Goal: Feedback & Contribution: Leave review/rating

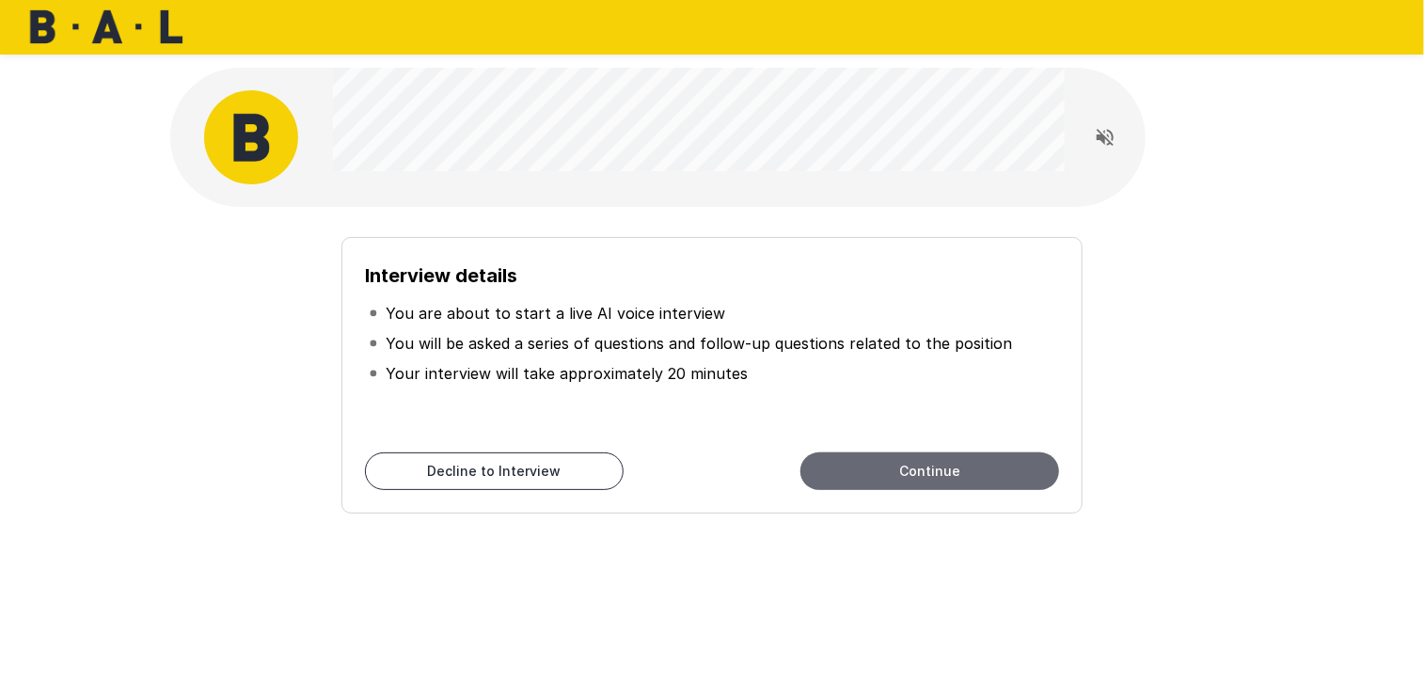
click at [933, 463] on button "Continue" at bounding box center [929, 471] width 259 height 38
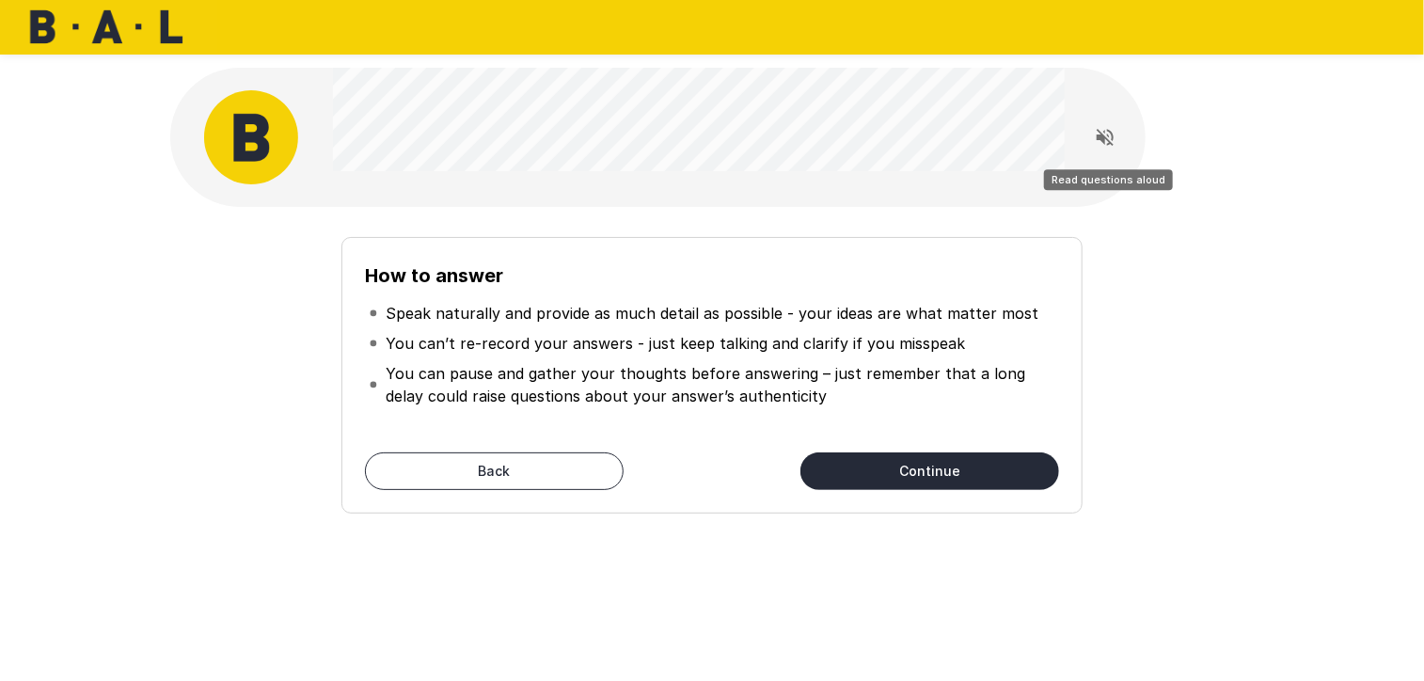
click at [1113, 138] on icon "Read questions aloud" at bounding box center [1105, 137] width 17 height 17
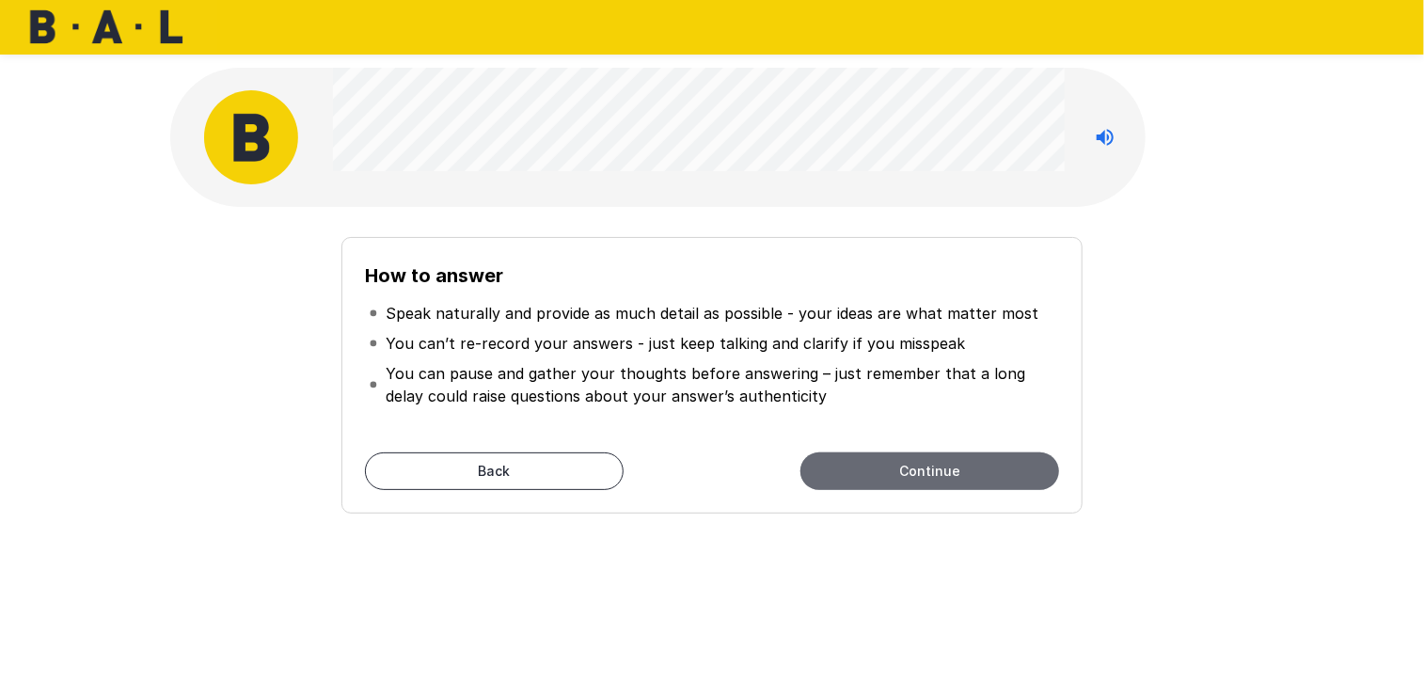
click at [943, 481] on button "Continue" at bounding box center [929, 471] width 259 height 38
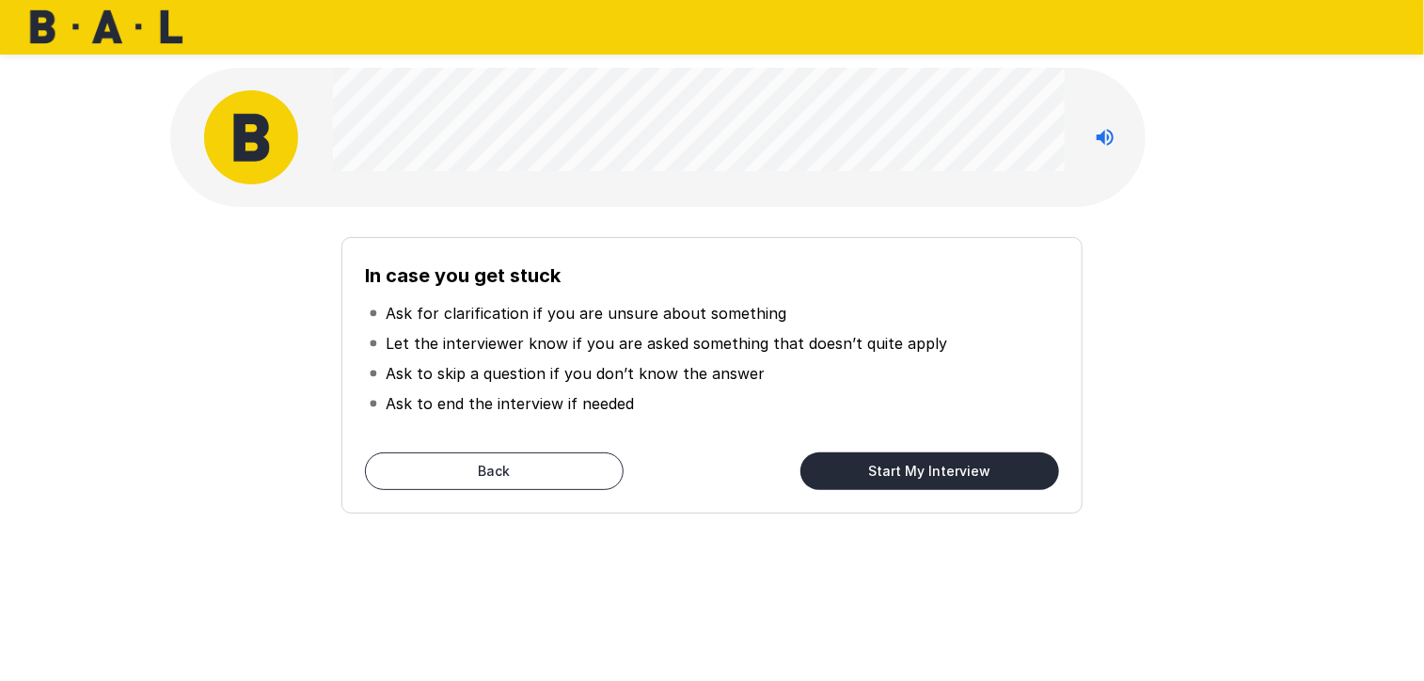
click at [944, 462] on button "Start My Interview" at bounding box center [929, 471] width 259 height 38
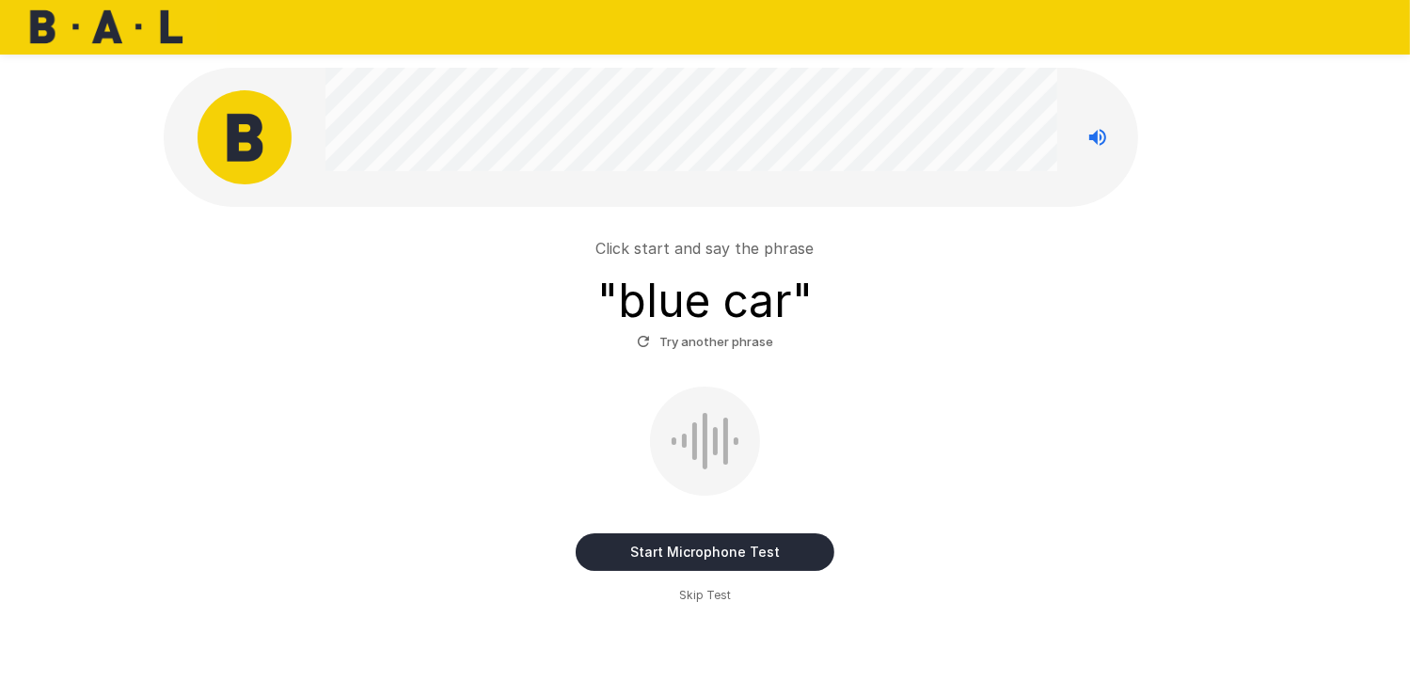
click at [746, 553] on button "Start Microphone Test" at bounding box center [705, 552] width 259 height 38
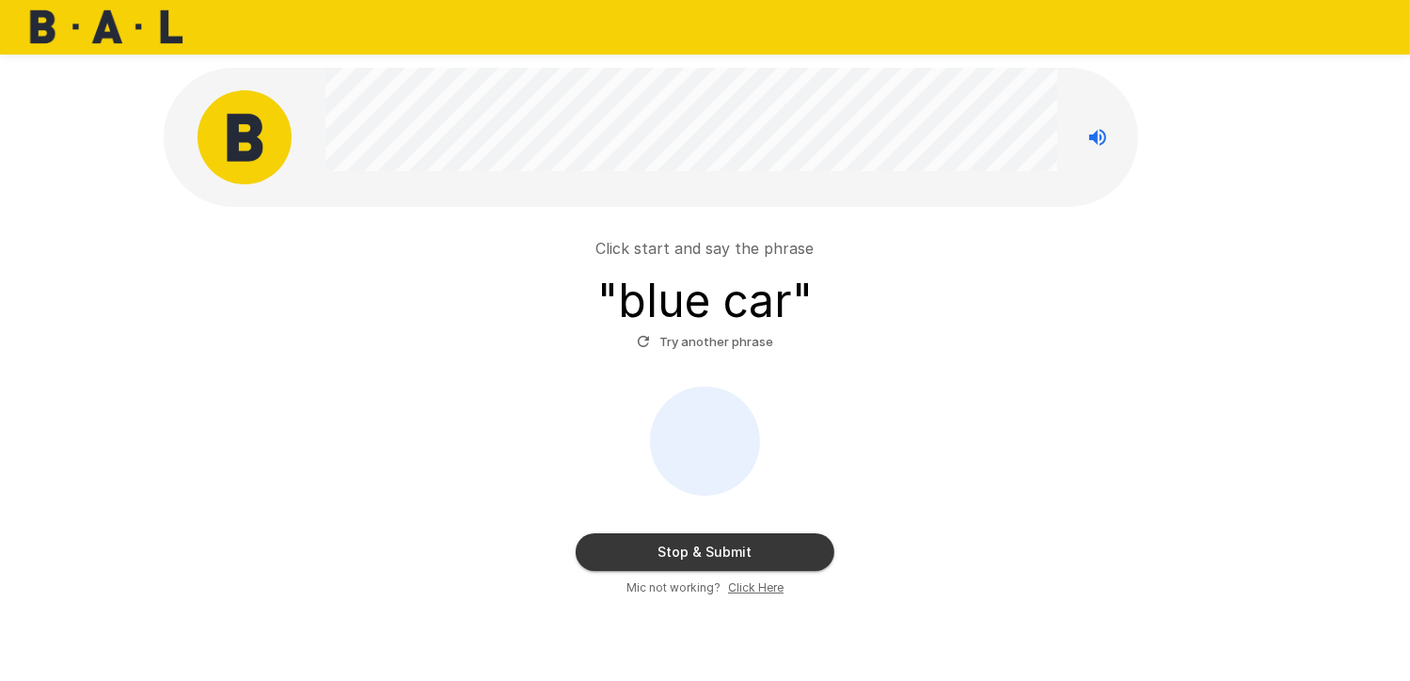
click at [722, 545] on button "Stop & Submit" at bounding box center [705, 552] width 259 height 38
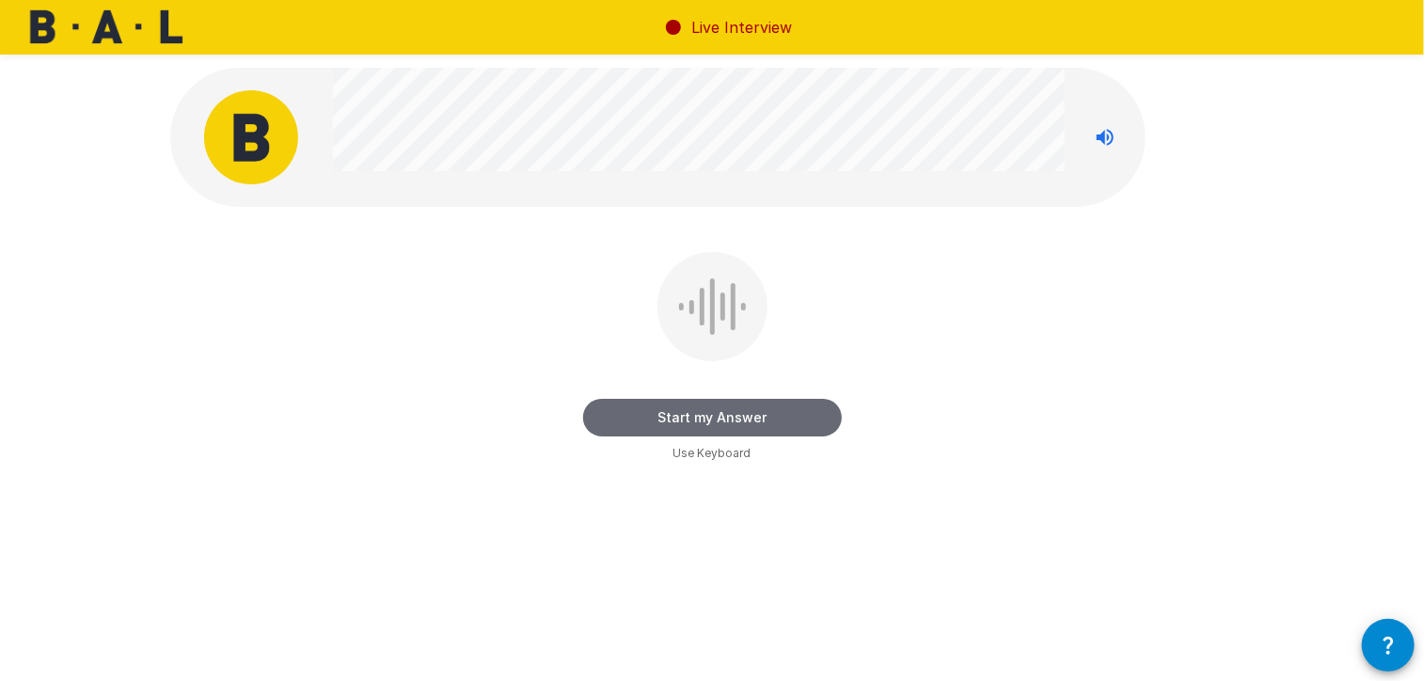
click at [786, 424] on button "Start my Answer" at bounding box center [712, 418] width 259 height 38
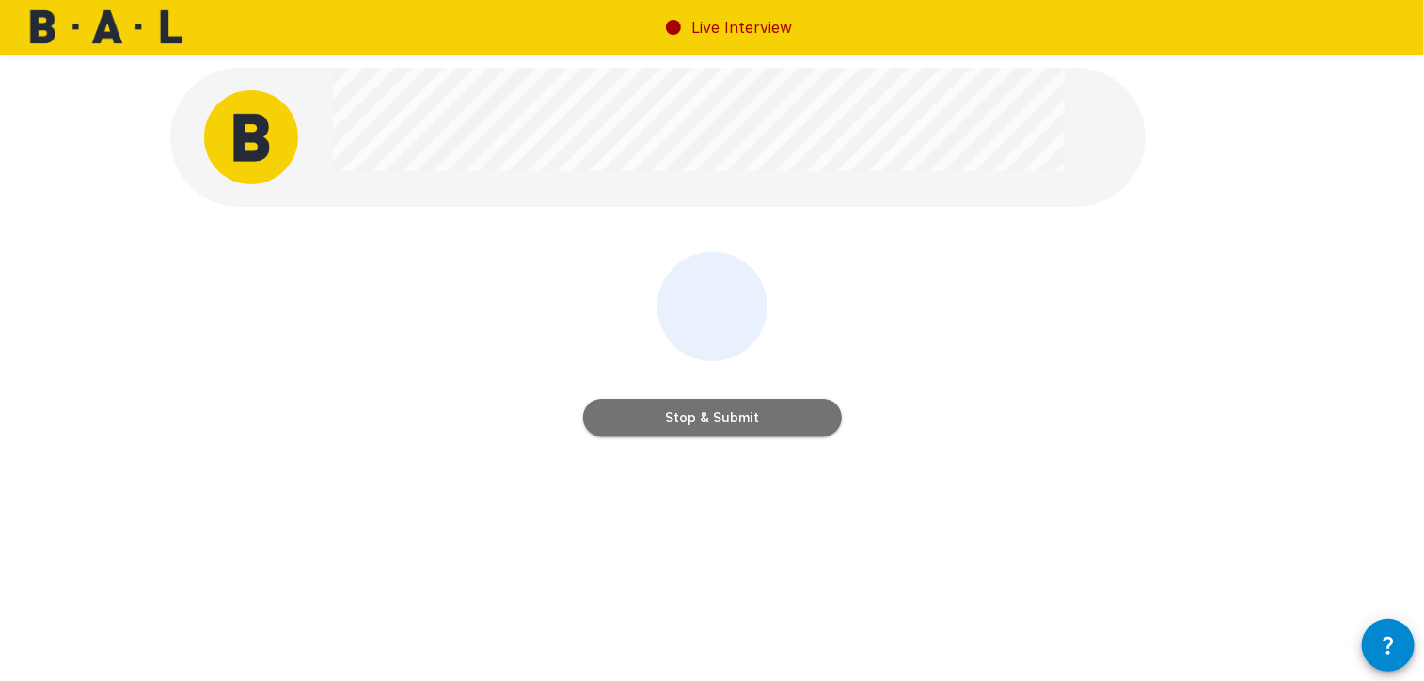
click at [696, 412] on button "Stop & Submit" at bounding box center [712, 418] width 259 height 38
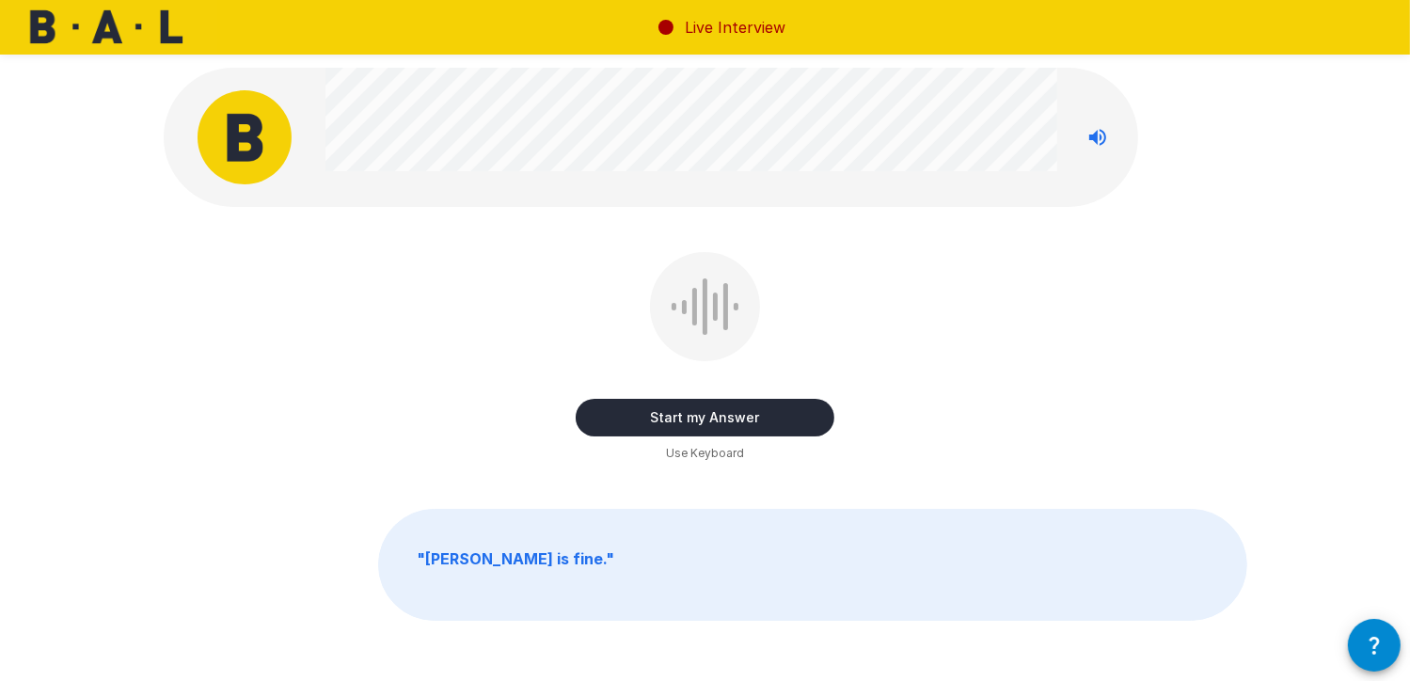
click at [720, 427] on button "Start my Answer" at bounding box center [705, 418] width 259 height 38
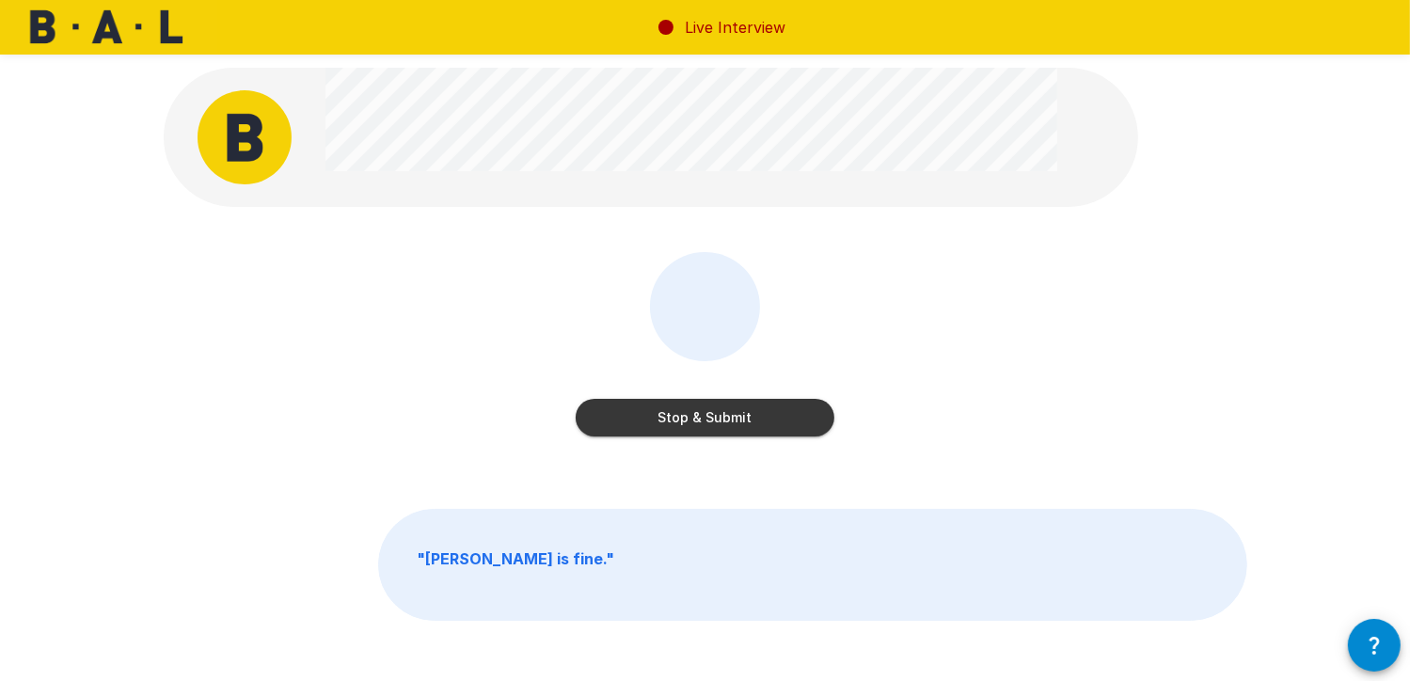
click at [782, 426] on button "Stop & Submit" at bounding box center [705, 418] width 259 height 38
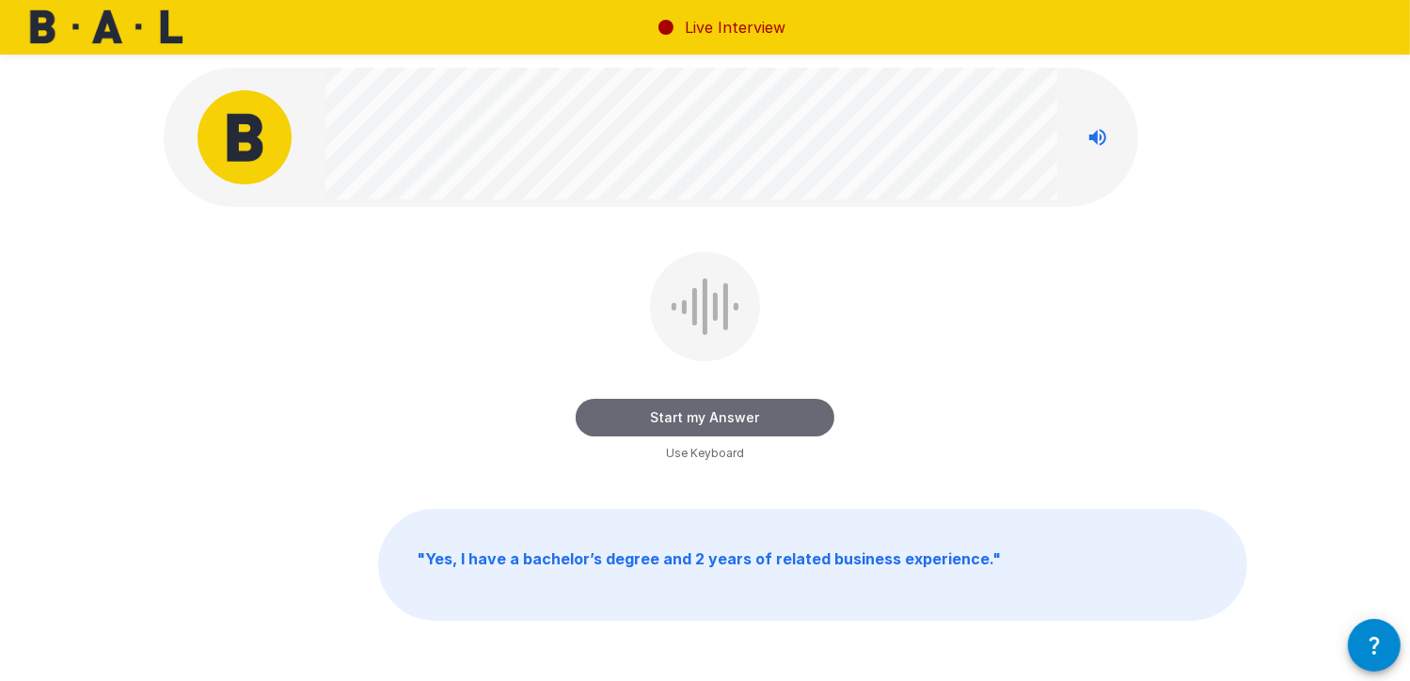
click at [775, 417] on button "Start my Answer" at bounding box center [705, 418] width 259 height 38
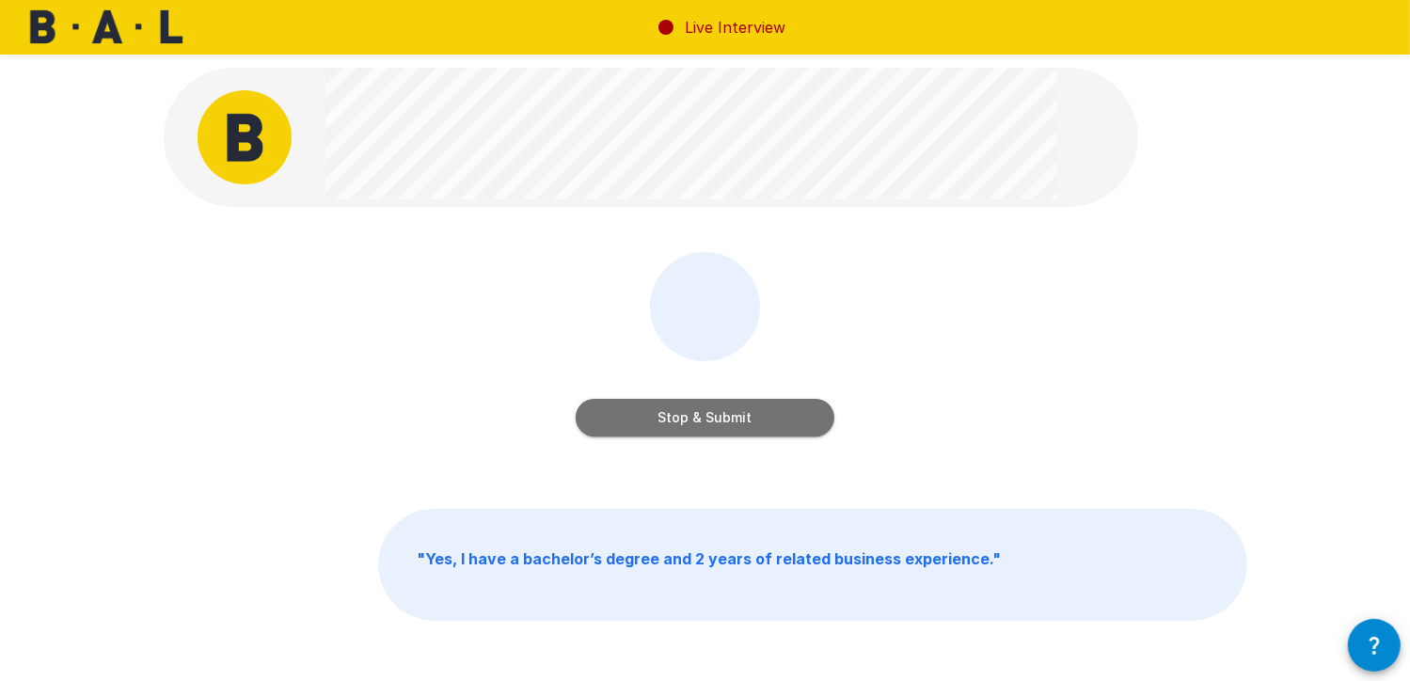
click at [758, 408] on button "Stop & Submit" at bounding box center [705, 418] width 259 height 38
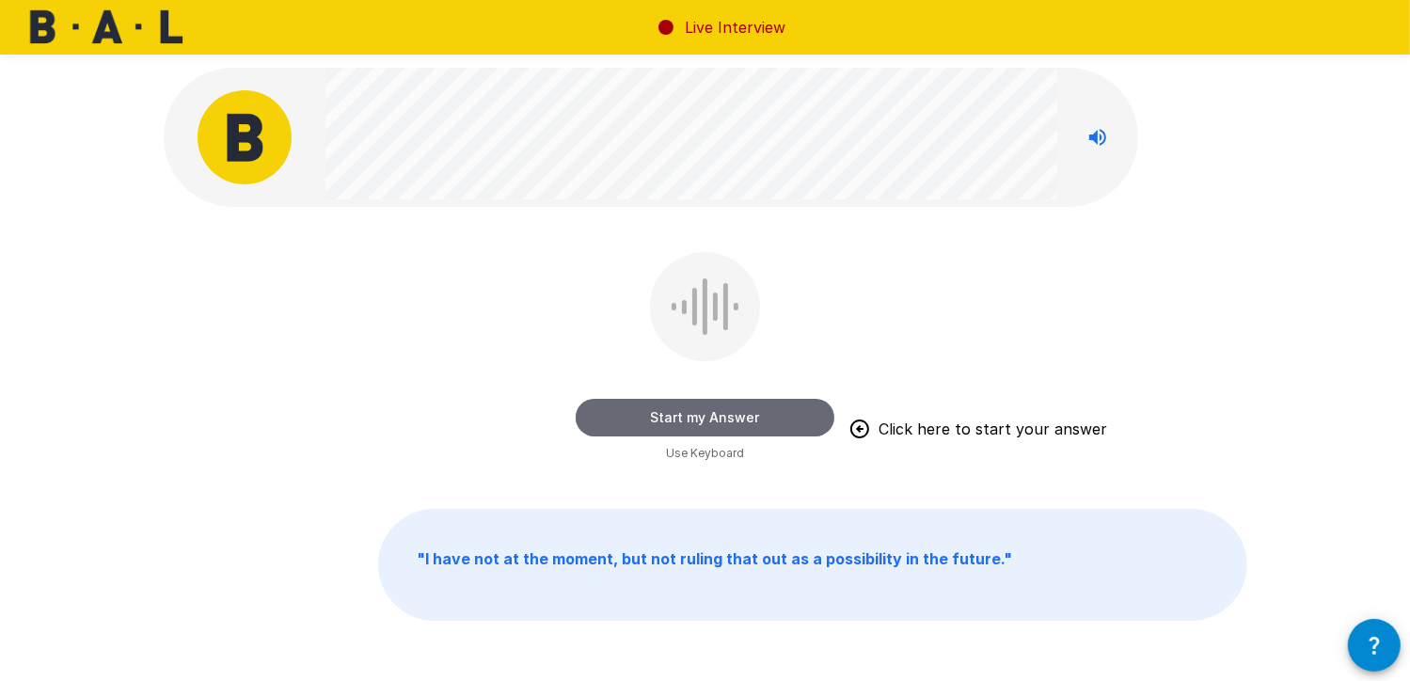
click at [693, 425] on button "Start my Answer" at bounding box center [705, 418] width 259 height 38
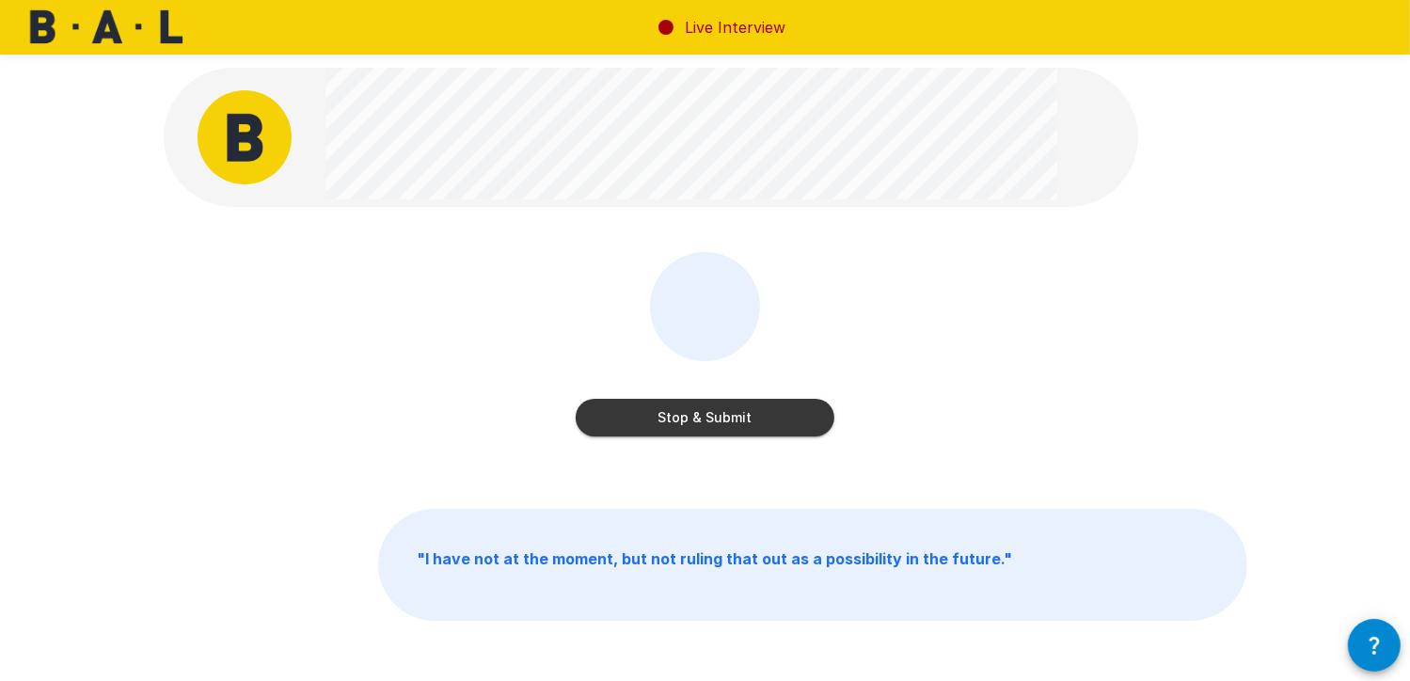
click at [714, 419] on button "Stop & Submit" at bounding box center [705, 418] width 259 height 38
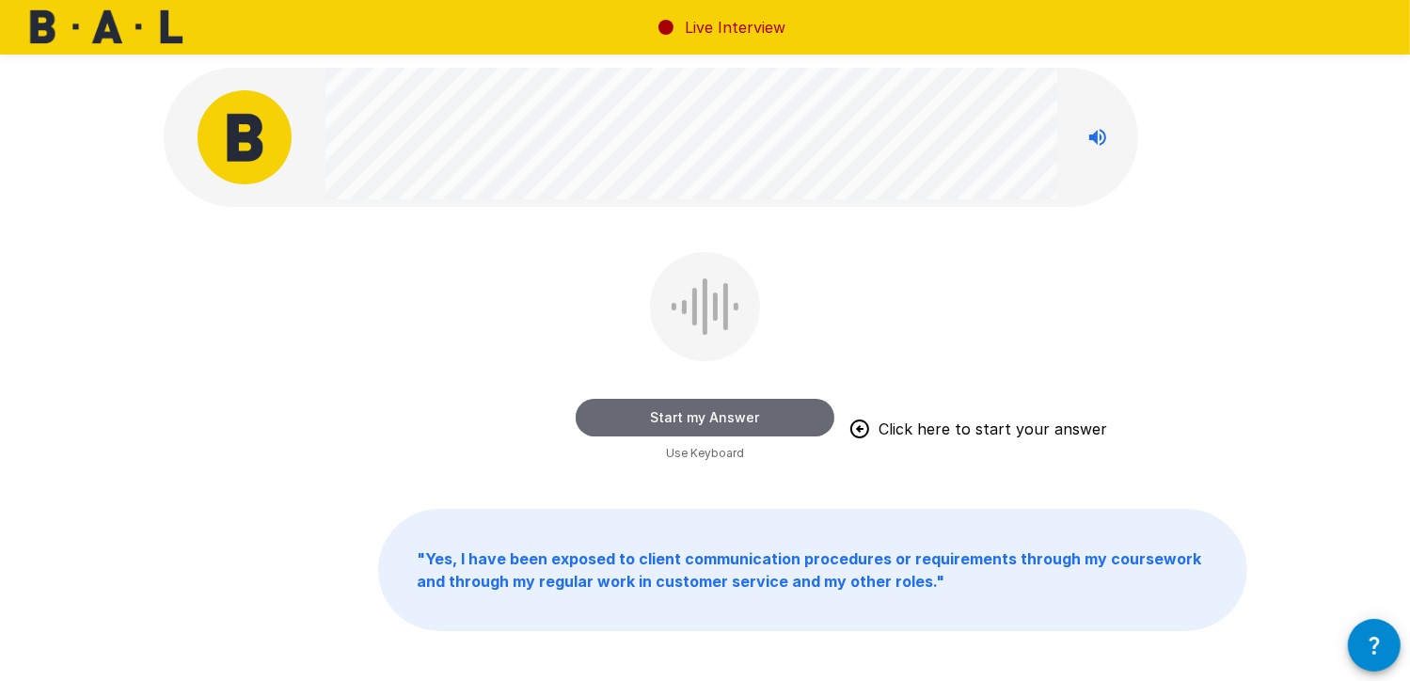
click at [753, 421] on button "Start my Answer" at bounding box center [705, 418] width 259 height 38
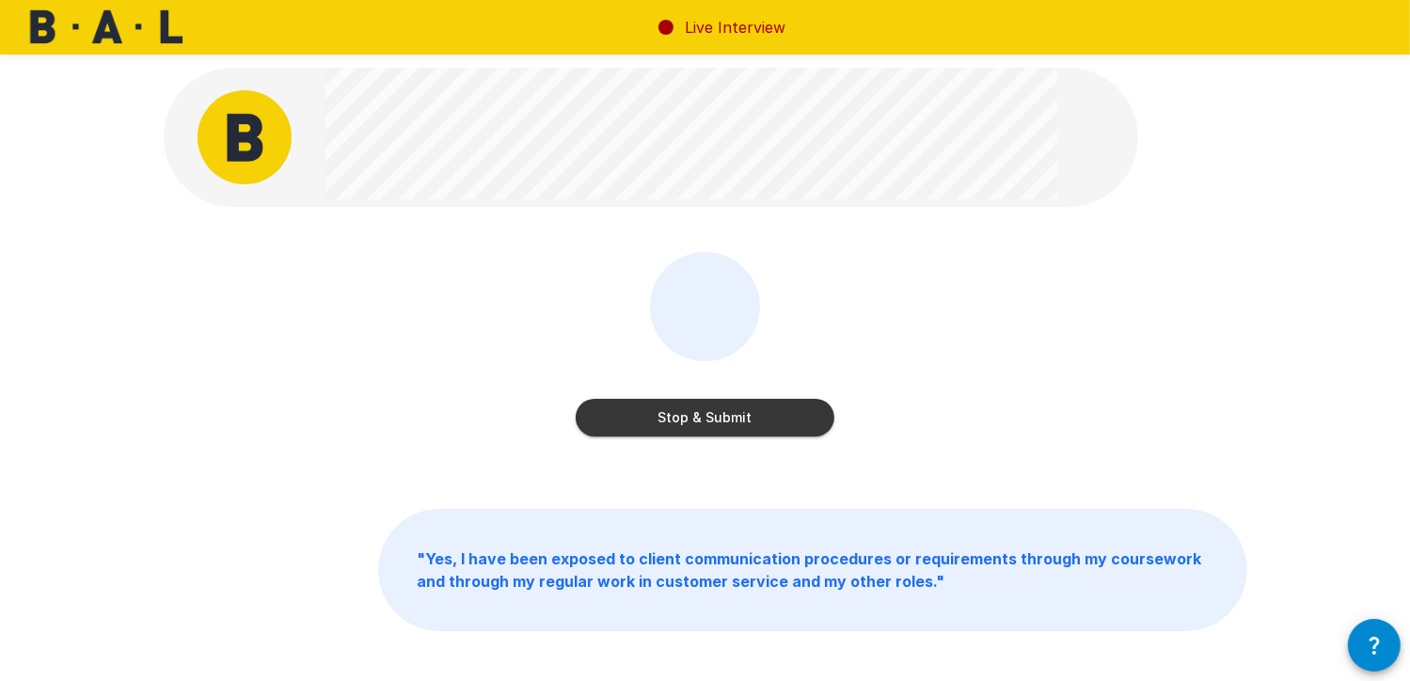
click at [753, 421] on button "Stop & Submit" at bounding box center [705, 418] width 259 height 38
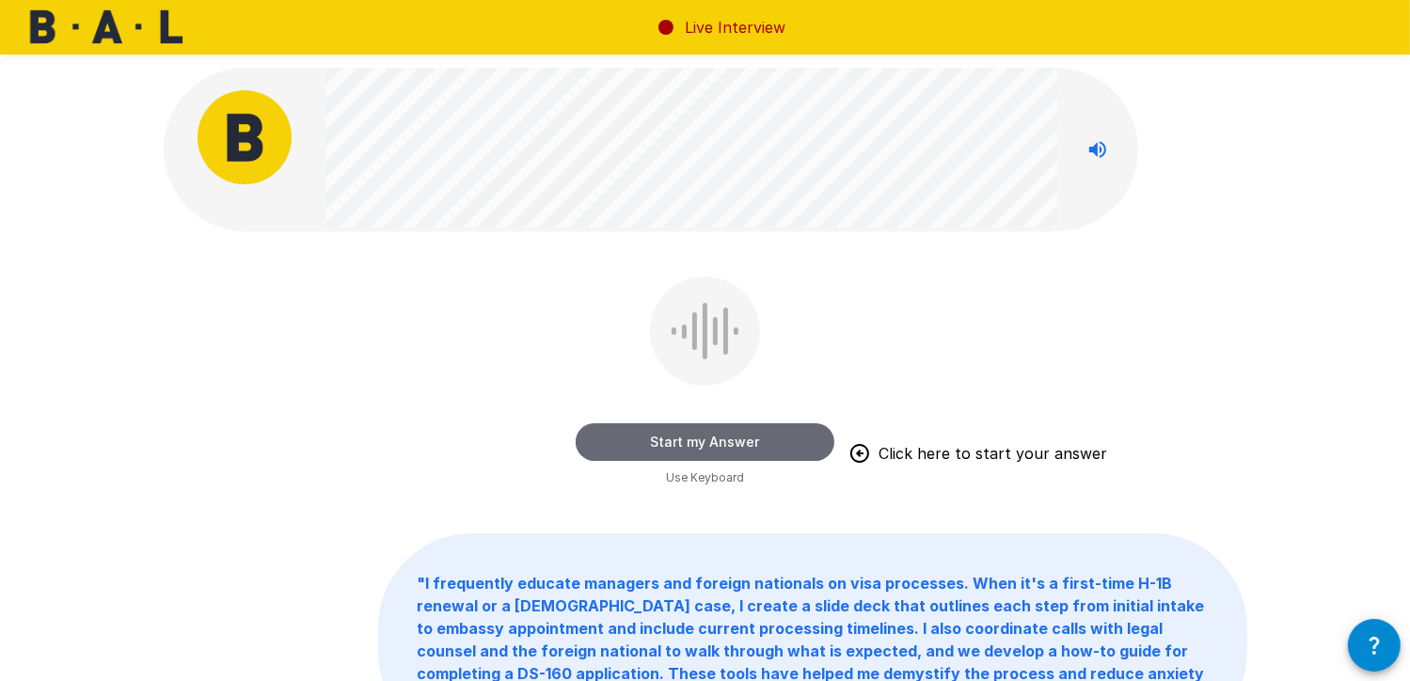
click at [677, 439] on button "Start my Answer" at bounding box center [705, 442] width 259 height 38
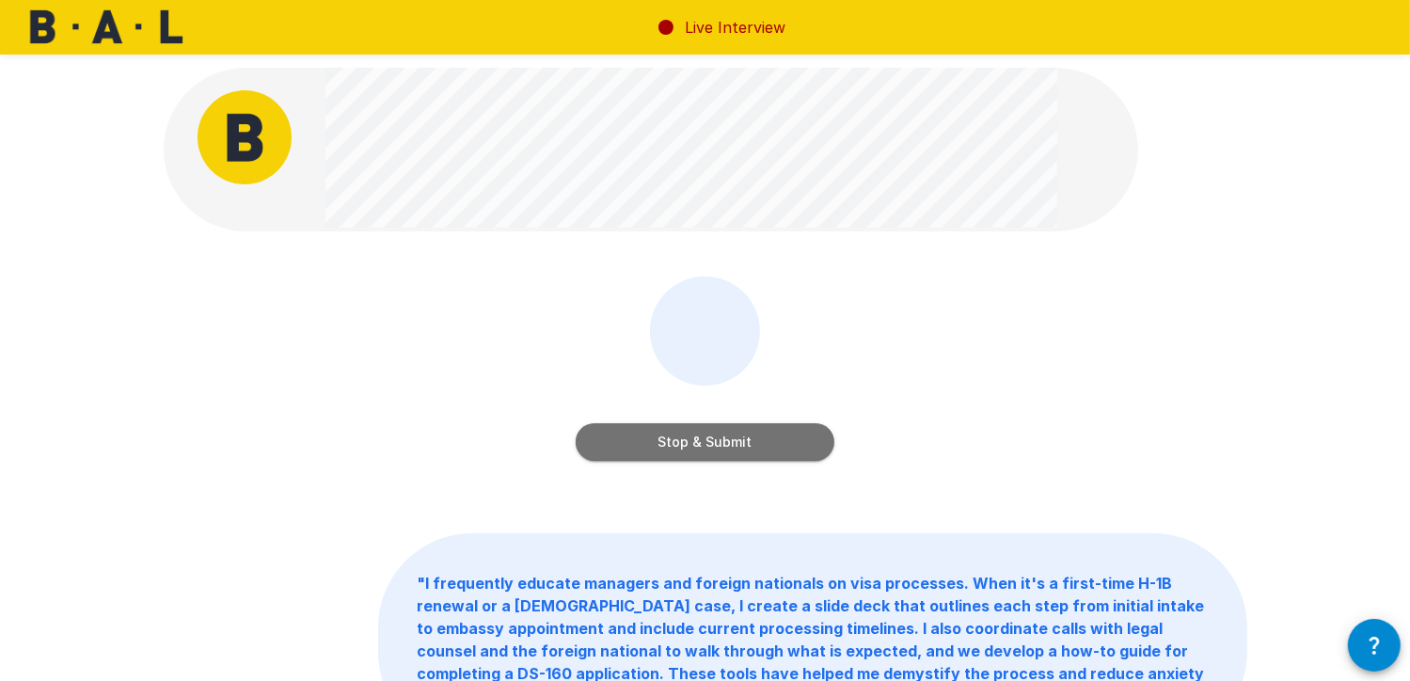
click at [677, 439] on button "Stop & Submit" at bounding box center [705, 442] width 259 height 38
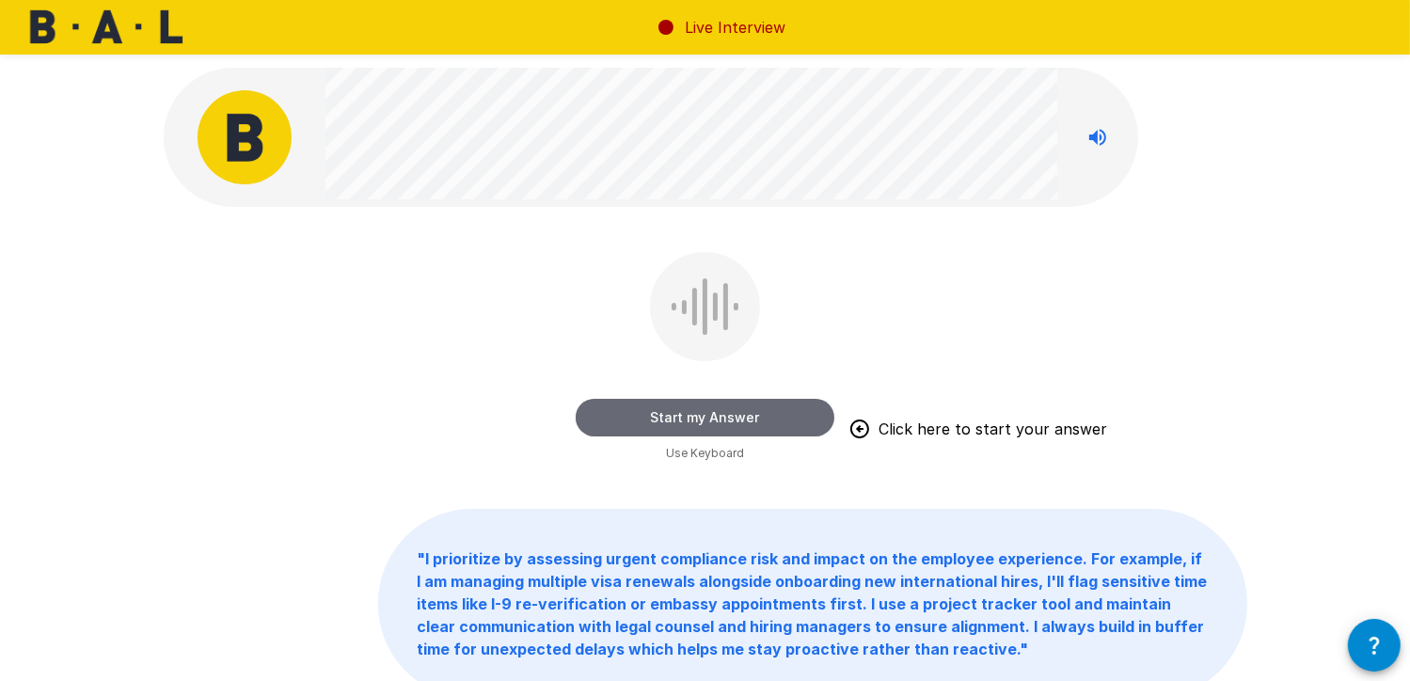
click at [700, 425] on button "Start my Answer" at bounding box center [705, 418] width 259 height 38
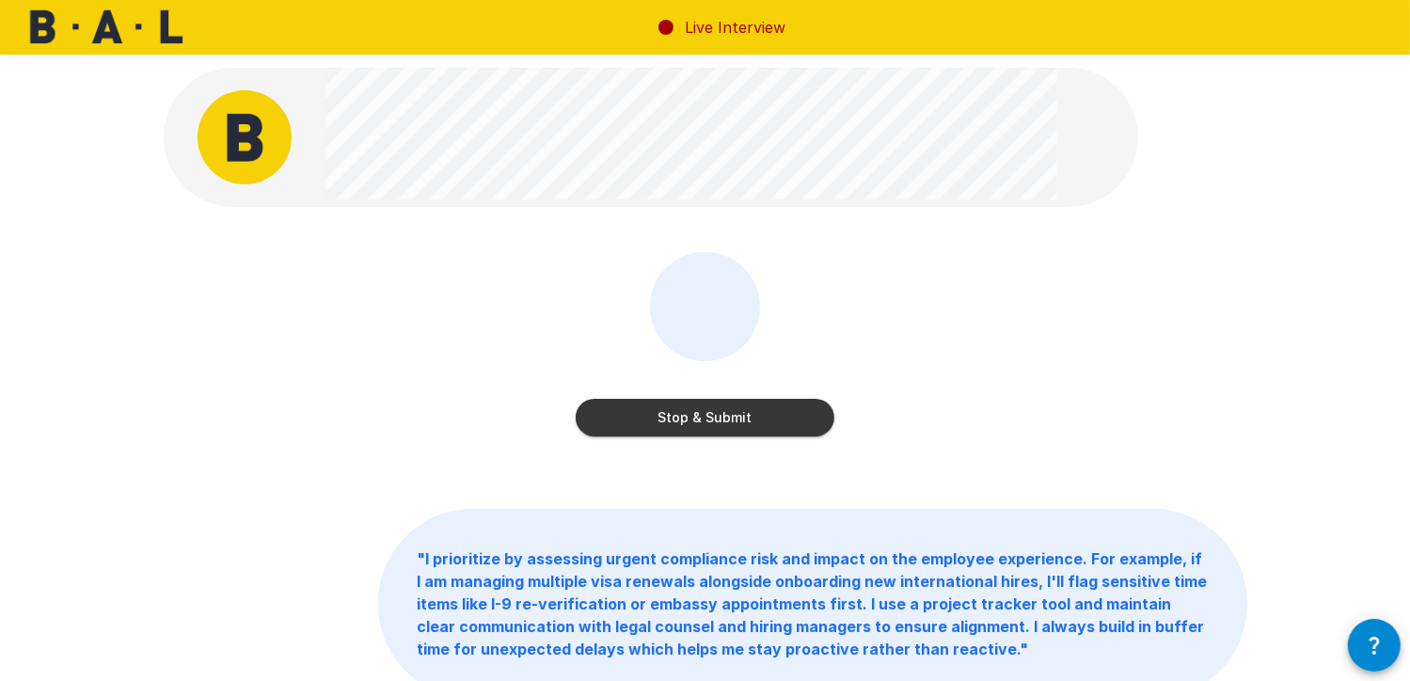
click at [653, 427] on button "Stop & Submit" at bounding box center [705, 418] width 259 height 38
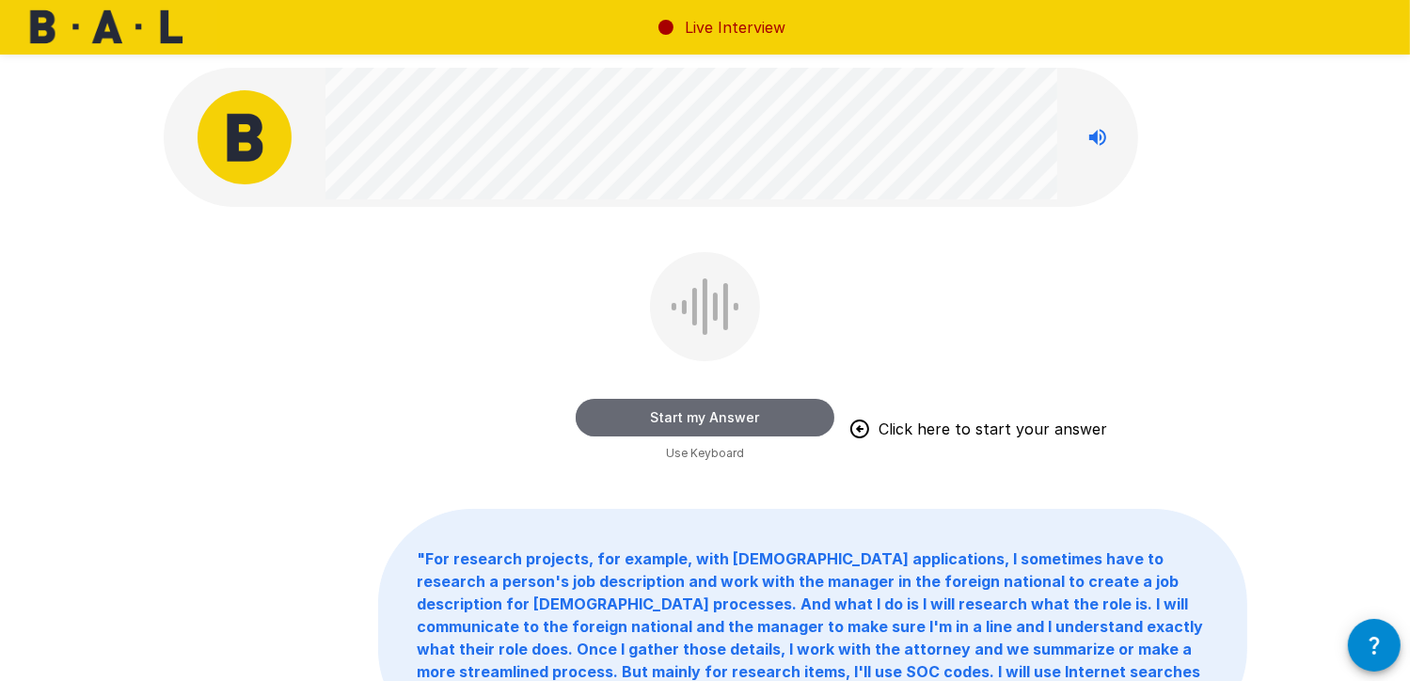
click at [666, 412] on button "Start my Answer" at bounding box center [705, 418] width 259 height 38
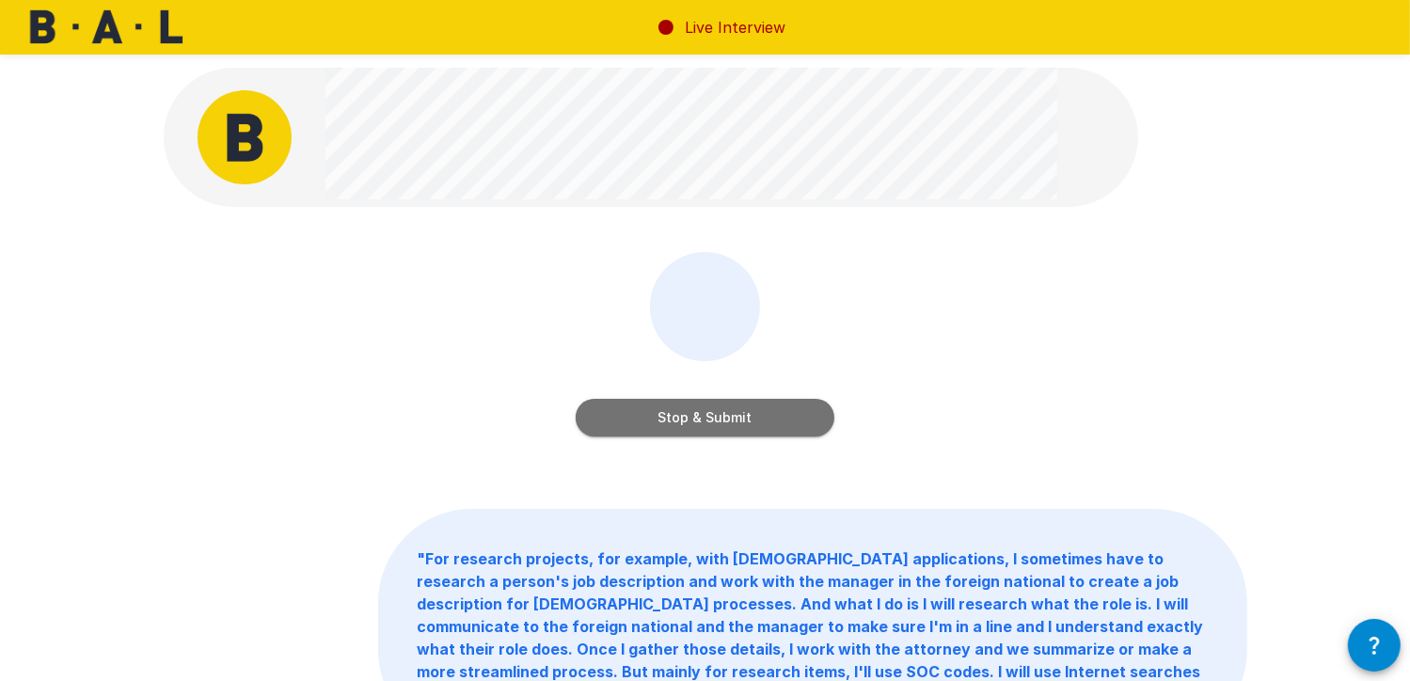
click at [692, 414] on button "Stop & Submit" at bounding box center [705, 418] width 259 height 38
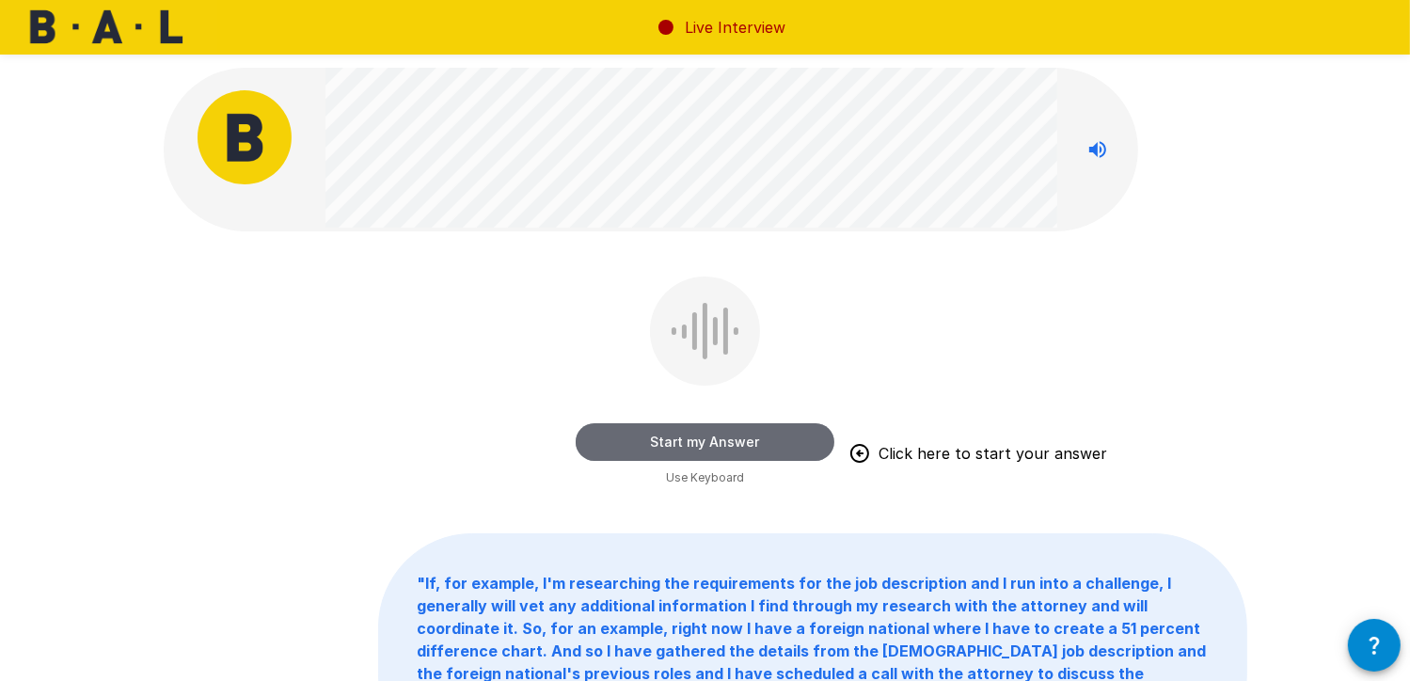
click at [655, 439] on button "Start my Answer" at bounding box center [705, 442] width 259 height 38
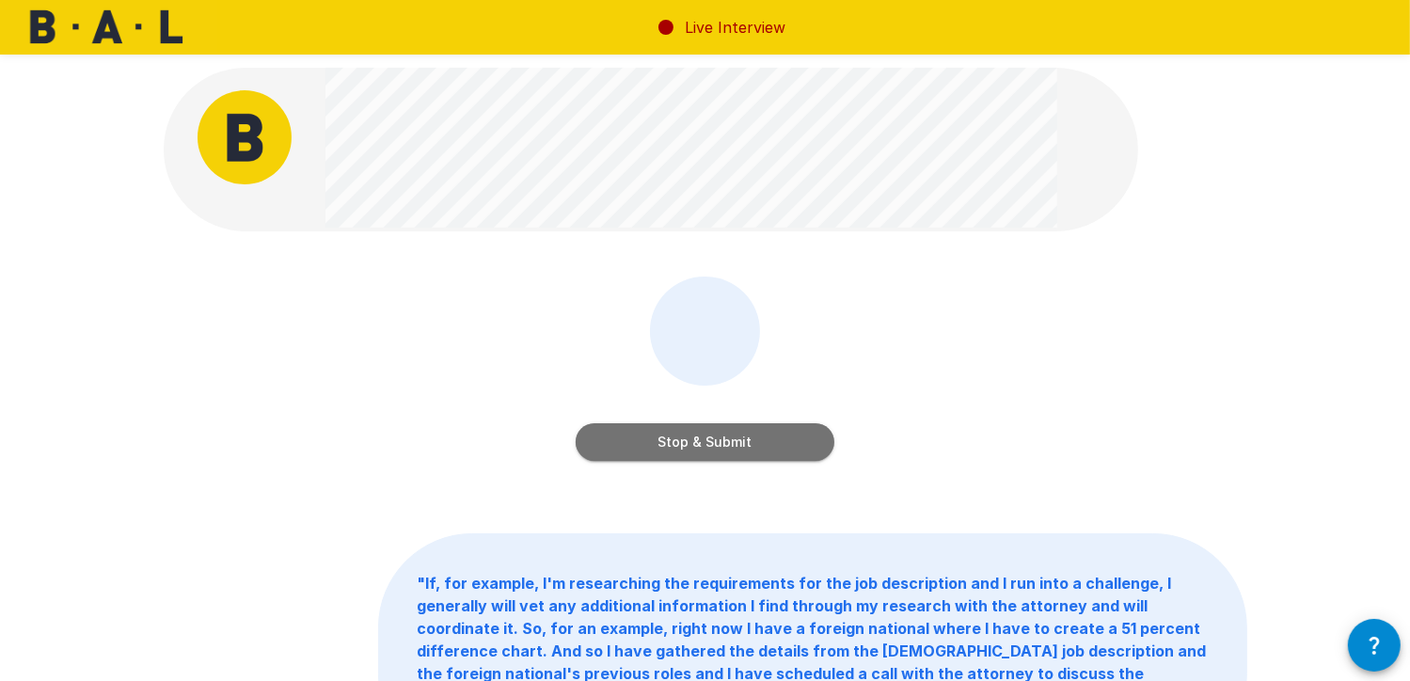
click at [801, 443] on button "Stop & Submit" at bounding box center [705, 442] width 259 height 38
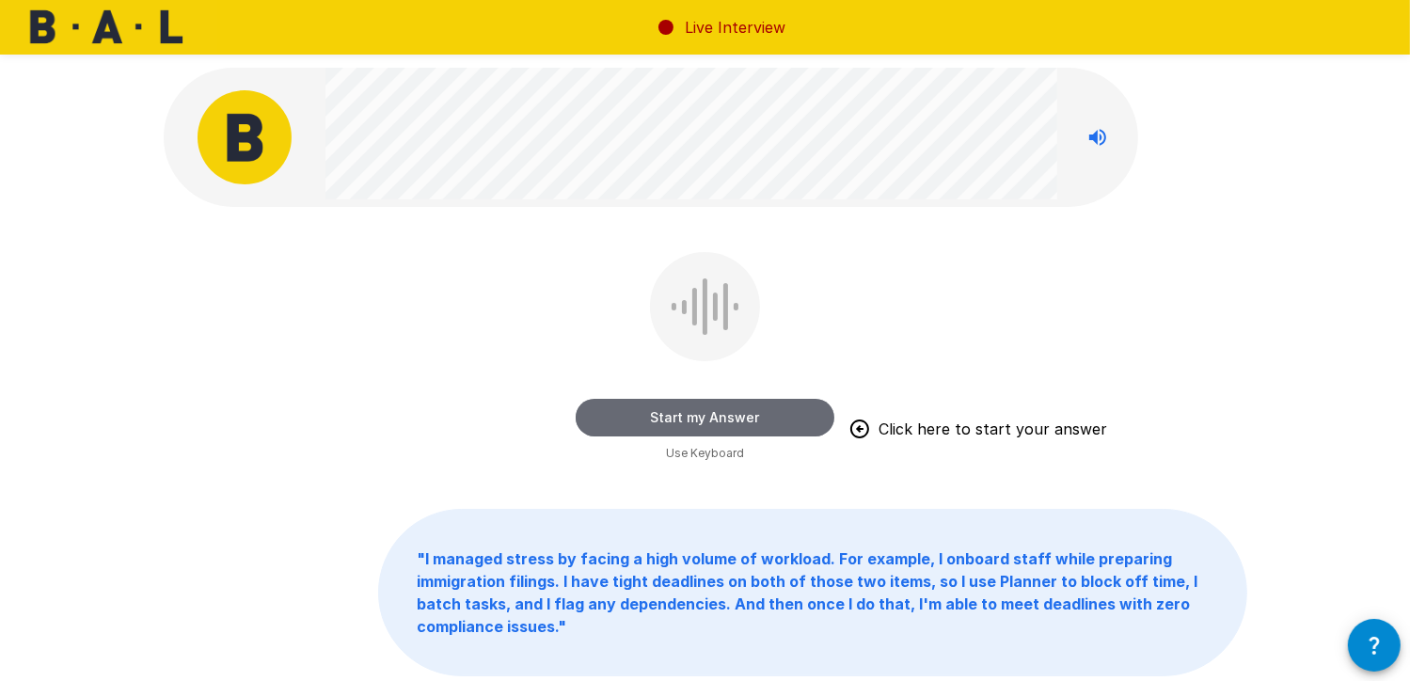
click at [706, 421] on button "Start my Answer" at bounding box center [705, 418] width 259 height 38
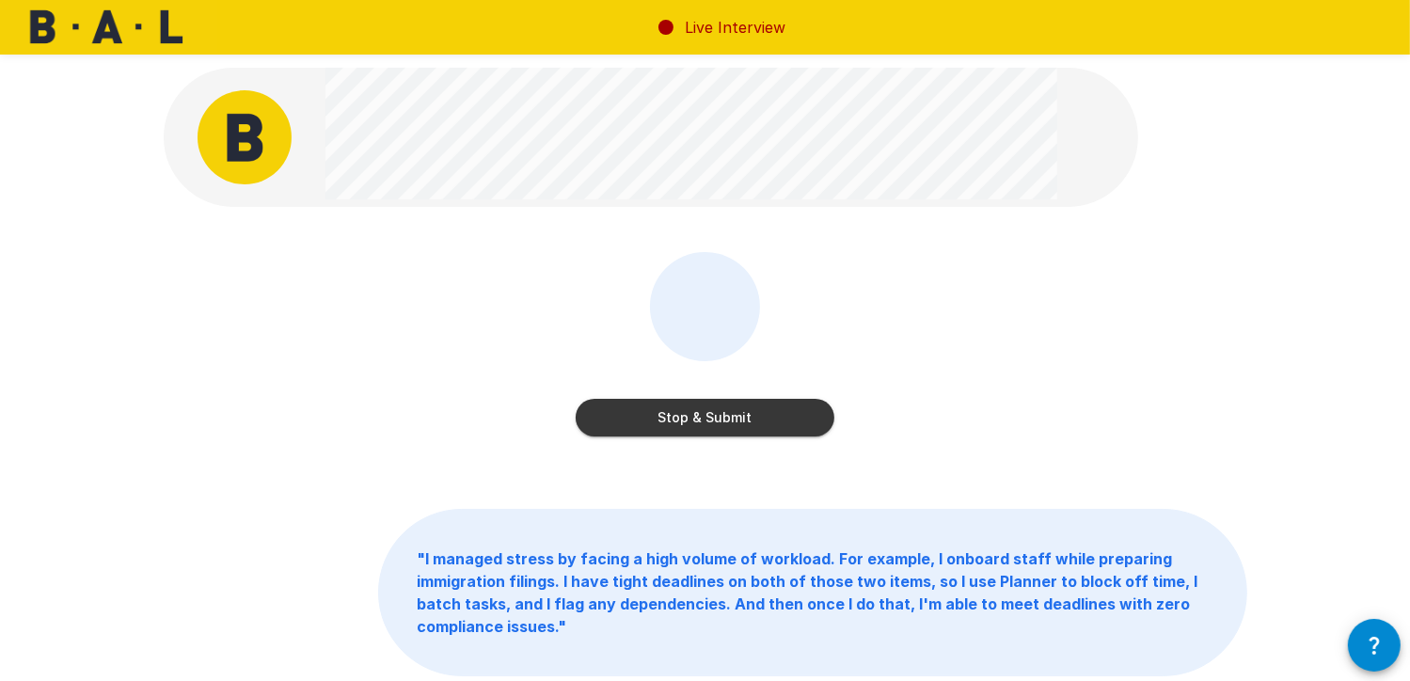
click at [661, 419] on button "Stop & Submit" at bounding box center [705, 418] width 259 height 38
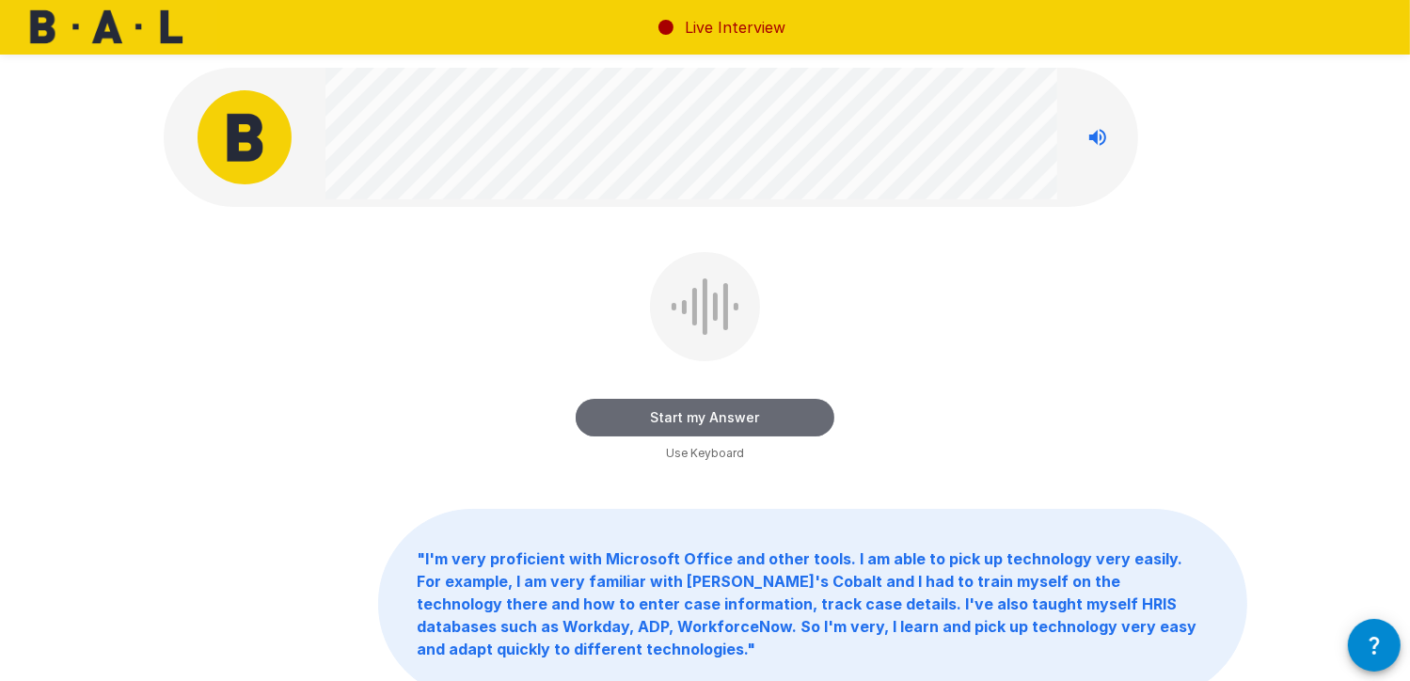
click at [809, 403] on button "Start my Answer" at bounding box center [705, 418] width 259 height 38
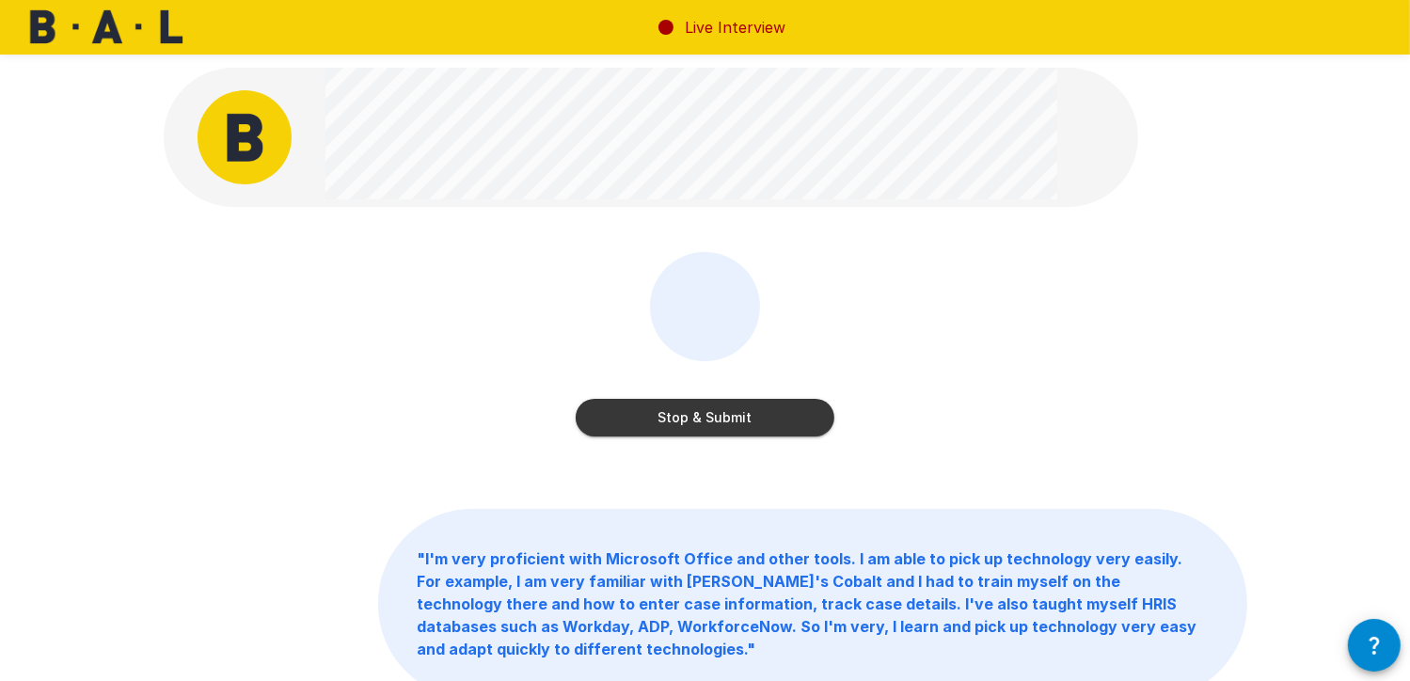
click at [651, 431] on button "Stop & Submit" at bounding box center [705, 418] width 259 height 38
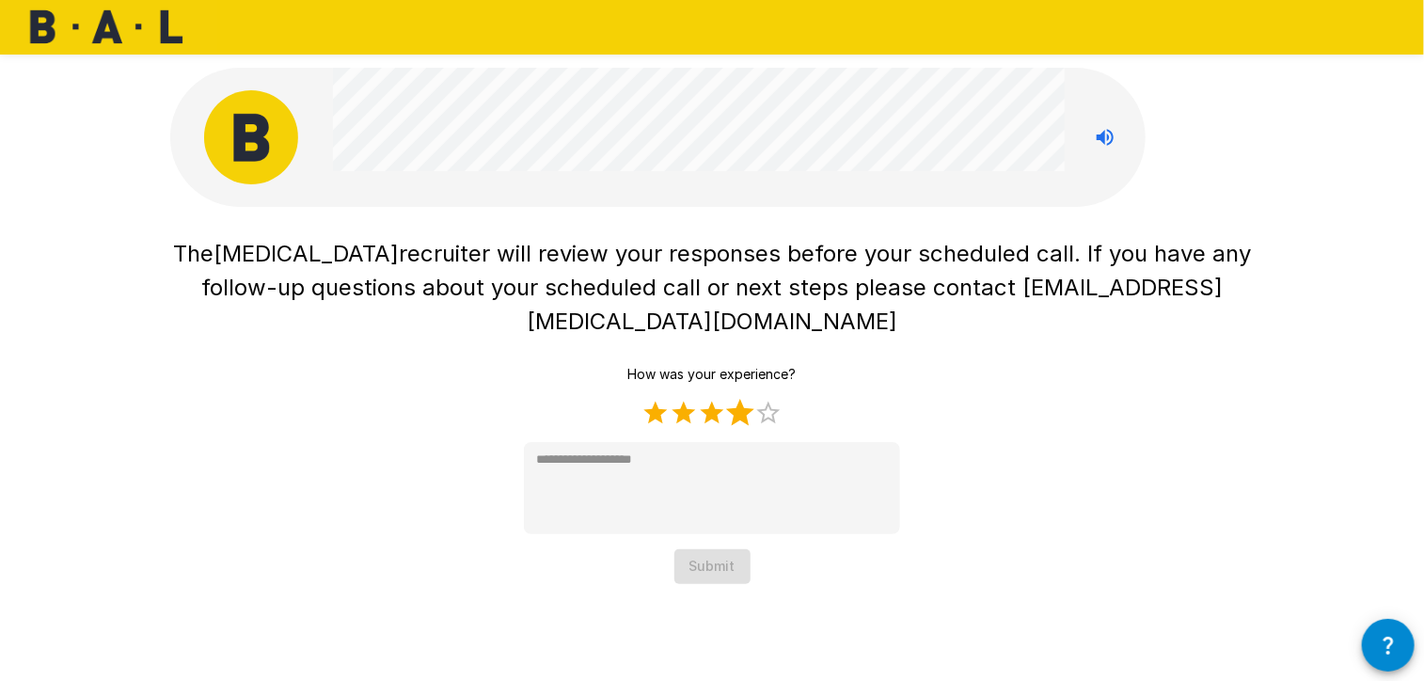
click at [735, 399] on label "4 Stars" at bounding box center [740, 413] width 28 height 28
type textarea "*"
click at [734, 549] on button "Submit" at bounding box center [712, 566] width 76 height 35
